Goal: Information Seeking & Learning: Learn about a topic

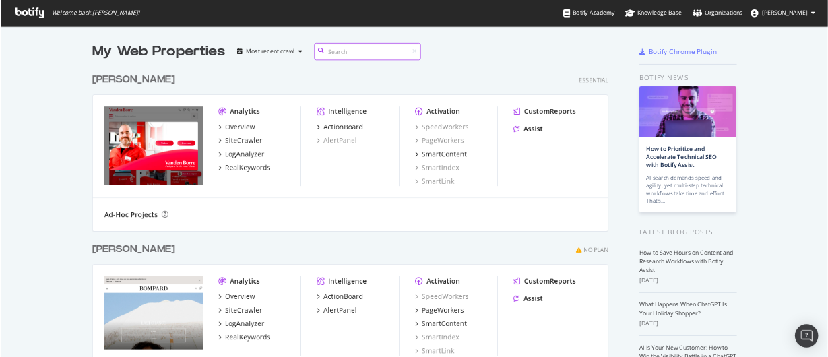
scroll to position [485, 1127]
click at [334, 218] on div "LogAnalyzer" at bounding box center [339, 214] width 55 height 13
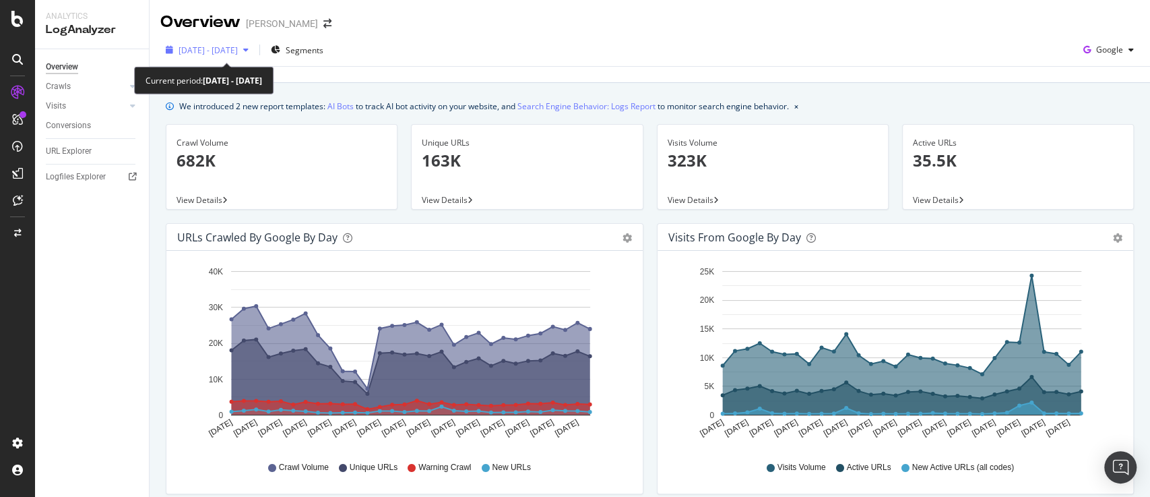
click at [248, 59] on div "[DATE] - [DATE]" at bounding box center [207, 50] width 94 height 20
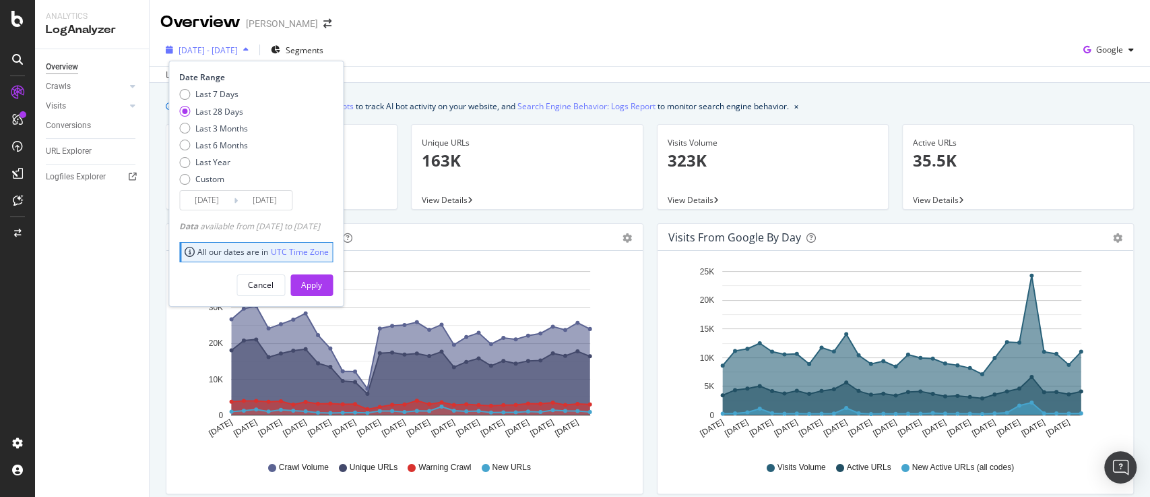
click at [238, 51] on span "[DATE] - [DATE]" at bounding box center [208, 49] width 59 height 11
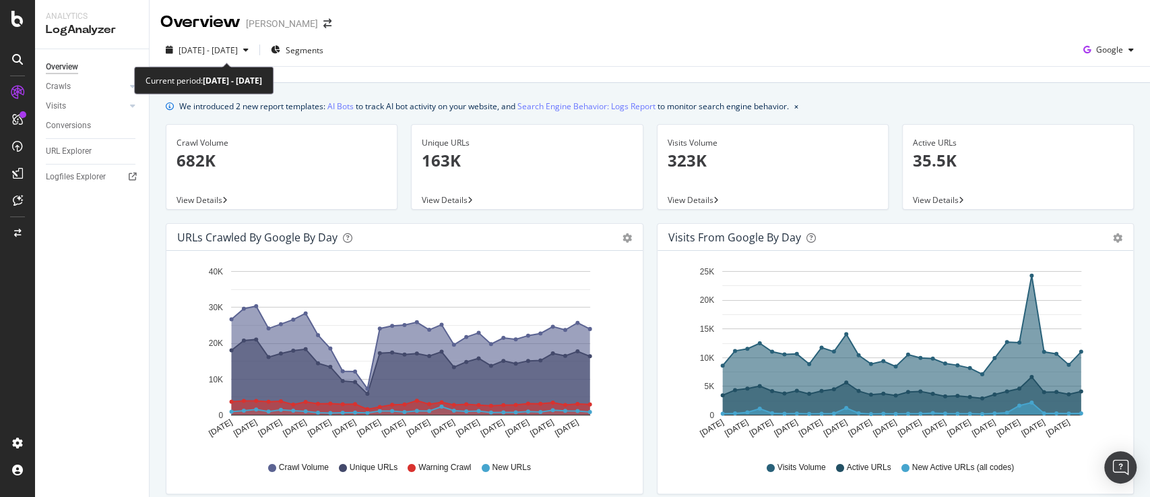
click at [238, 51] on span "[DATE] - [DATE]" at bounding box center [208, 49] width 59 height 11
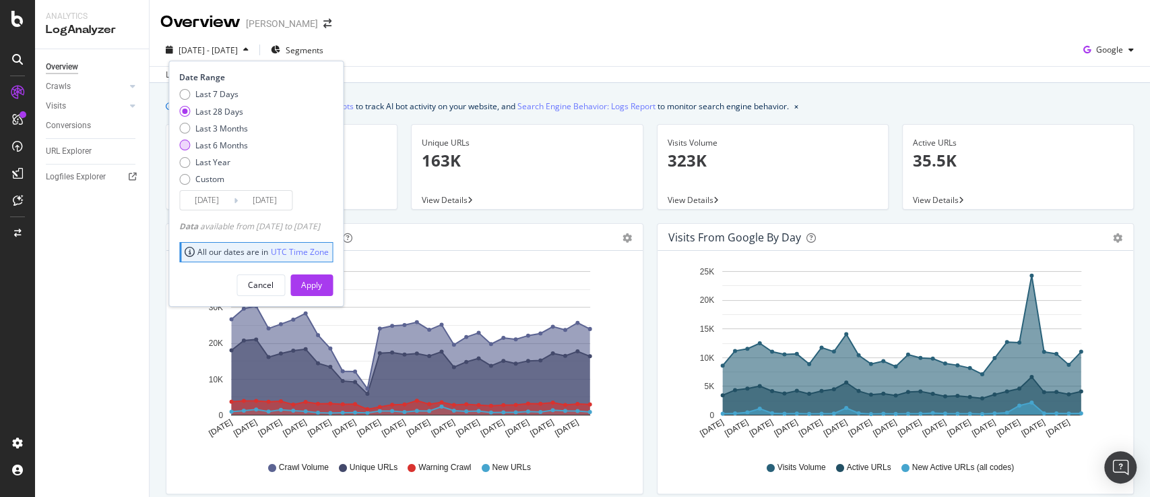
click at [226, 146] on div "Last 6 Months" at bounding box center [221, 144] width 53 height 11
type input "[DATE]"
click at [322, 279] on div "Apply" at bounding box center [311, 284] width 21 height 11
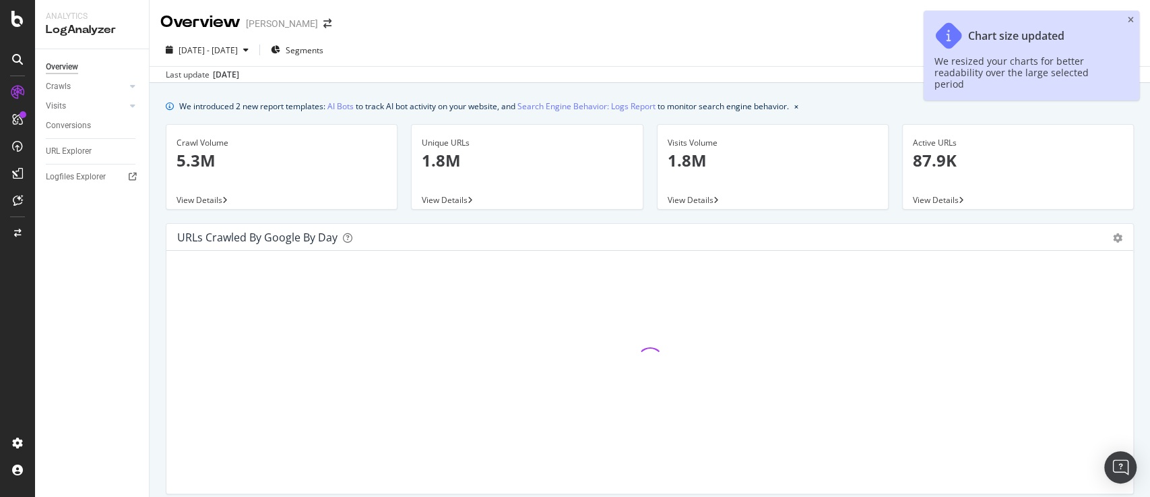
click at [650, 131] on div "Visits Volume 1.8M View Details" at bounding box center [772, 173] width 245 height 99
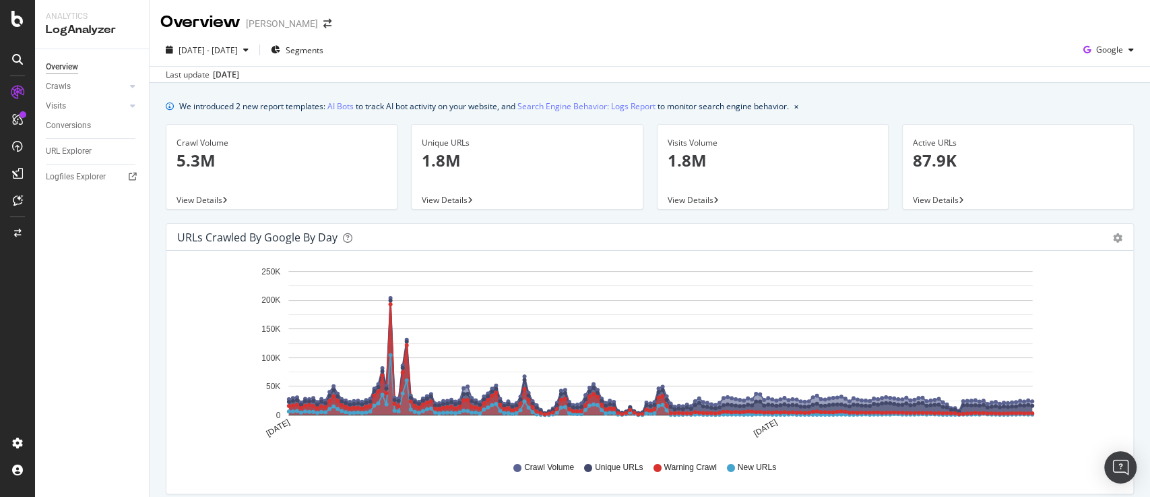
click at [404, 124] on div "Unique URLs 1.8M View Details" at bounding box center [526, 173] width 245 height 99
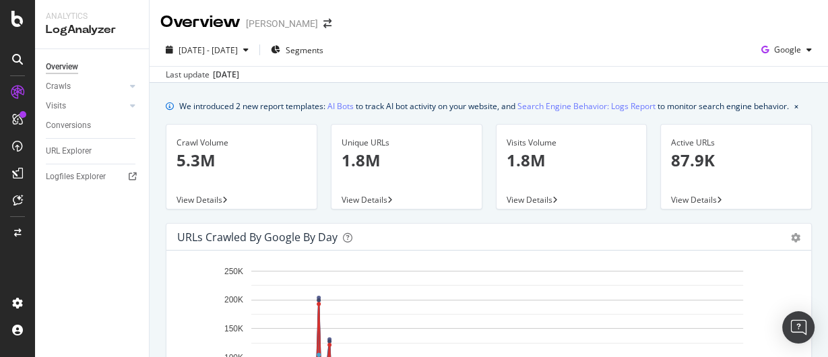
scroll to position [176, 0]
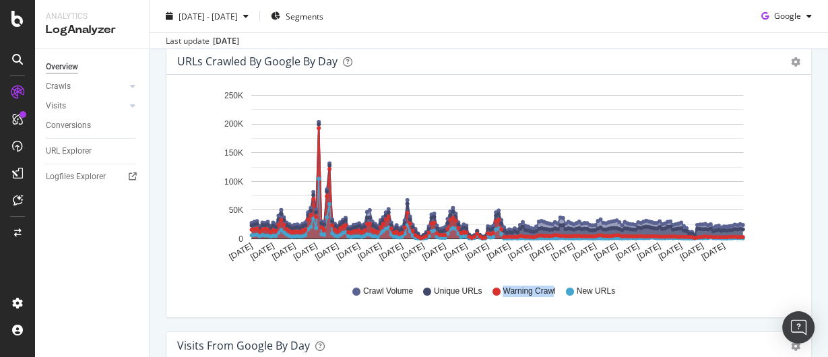
drag, startPoint x: 501, startPoint y: 301, endPoint x: 551, endPoint y: 301, distance: 49.9
click at [551, 297] on span "Warning Crawl" at bounding box center [529, 291] width 53 height 11
drag, startPoint x: 551, startPoint y: 301, endPoint x: 522, endPoint y: 302, distance: 29.0
click at [522, 302] on div "Crawl Volume Unique URLs Warning Crawl New URLs" at bounding box center [489, 291] width 610 height 30
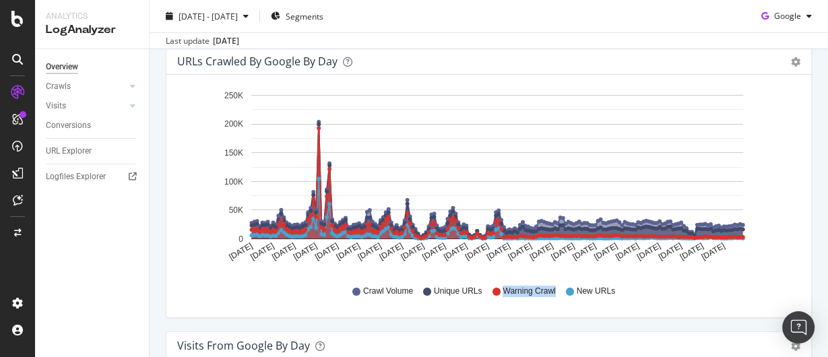
click at [522, 297] on span "Warning Crawl" at bounding box center [529, 291] width 53 height 11
drag, startPoint x: 519, startPoint y: 301, endPoint x: 534, endPoint y: 301, distance: 14.8
click at [534, 297] on span "Warning Crawl" at bounding box center [529, 291] width 53 height 11
click at [430, 68] on div "URLs Crawled by Google by day" at bounding box center [474, 61] width 594 height 13
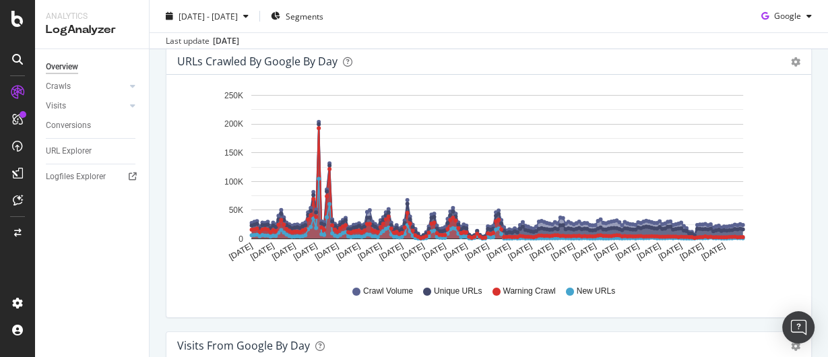
click at [162, 202] on div "URLs Crawled by Google by day Area Table Hold CTRL while clicking to filter the…" at bounding box center [489, 189] width 660 height 284
